Goal: Task Accomplishment & Management: Complete application form

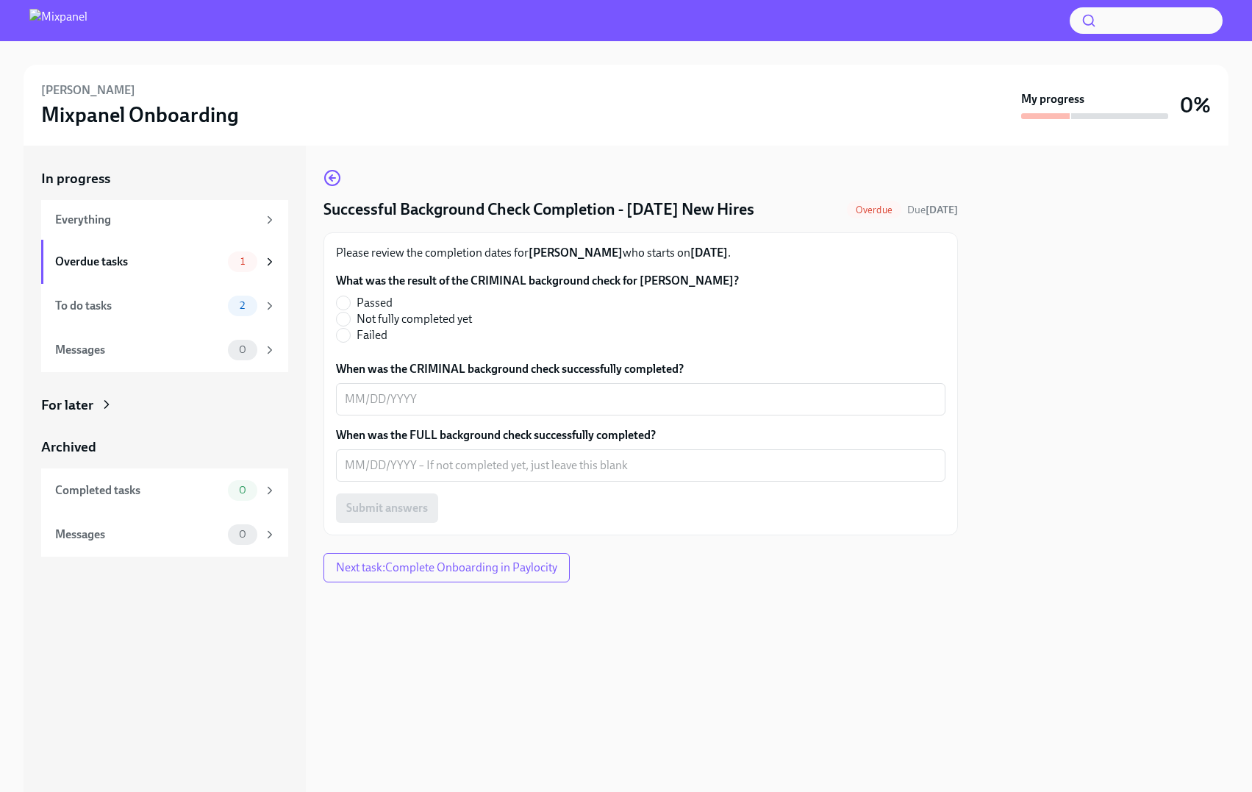
click at [381, 311] on span "Passed" at bounding box center [374, 303] width 36 height 16
click at [350, 309] on input "Passed" at bounding box center [343, 302] width 13 height 13
radio input "true"
click at [420, 515] on span "Submit answers" at bounding box center [387, 508] width 82 height 15
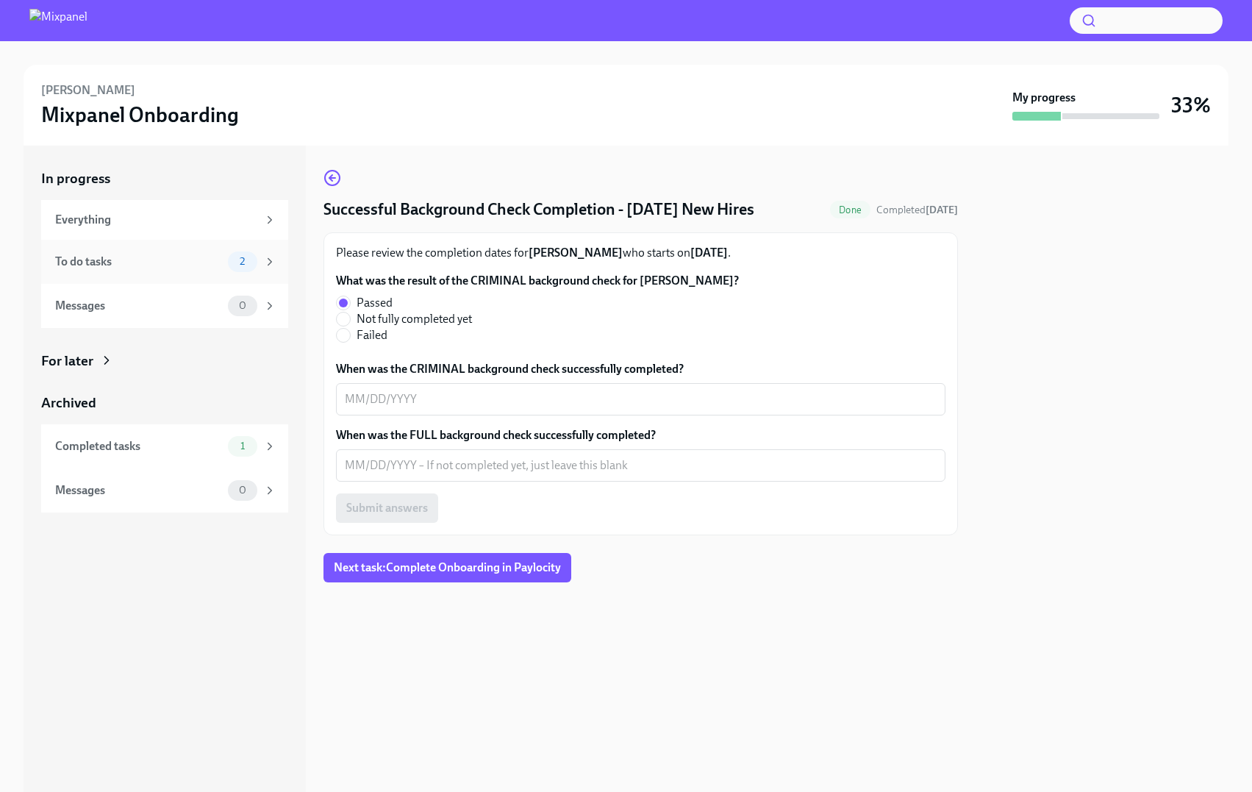
click at [228, 263] on div "2" at bounding box center [242, 261] width 29 height 21
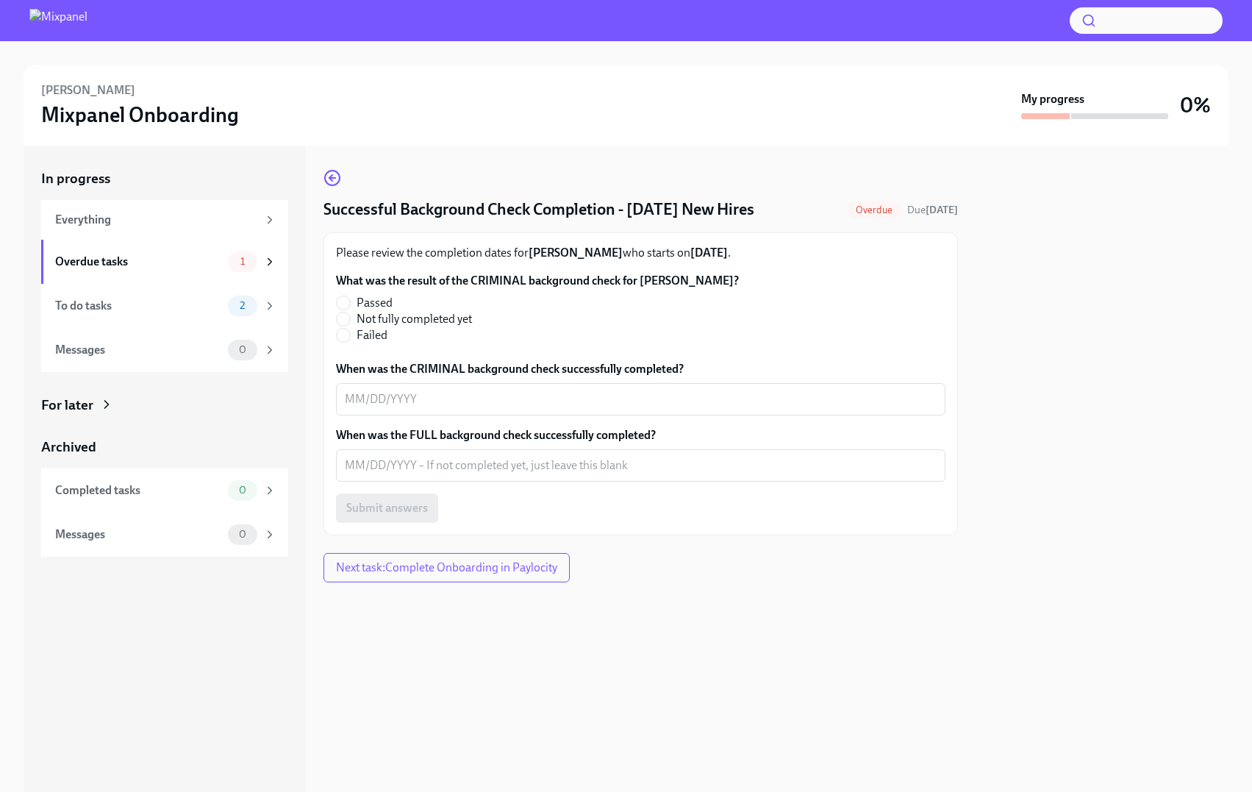
click at [357, 312] on fieldset "What was the result of the CRIMINAL background check for Jerry Lin? Passed Not …" at bounding box center [537, 308] width 403 height 71
click at [361, 311] on span "Passed" at bounding box center [374, 303] width 36 height 16
click at [350, 309] on input "Passed" at bounding box center [343, 302] width 13 height 13
radio input "true"
click at [406, 515] on span "Submit answers" at bounding box center [387, 508] width 82 height 15
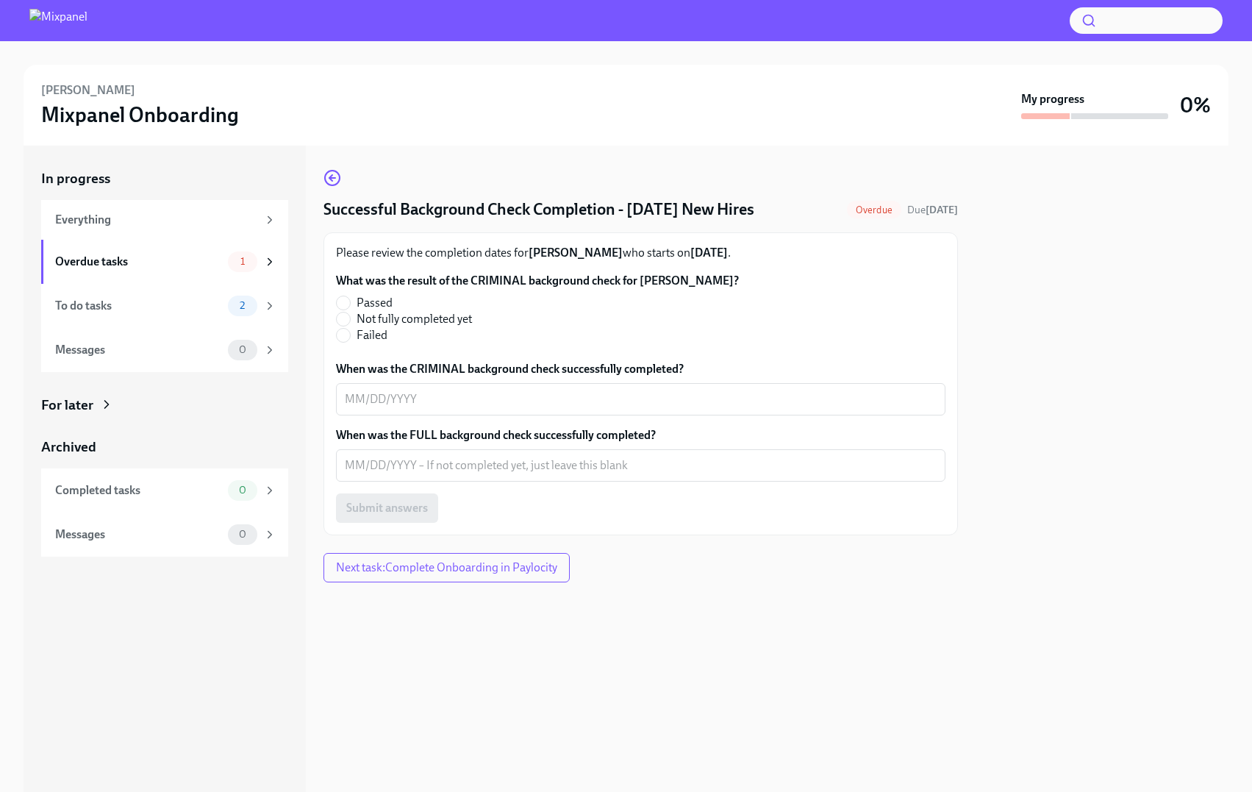
click at [367, 311] on span "Passed" at bounding box center [374, 303] width 36 height 16
click at [350, 309] on input "Passed" at bounding box center [343, 302] width 13 height 13
radio input "true"
click at [417, 515] on span "Submit answers" at bounding box center [387, 508] width 82 height 15
